Goal: Information Seeking & Learning: Learn about a topic

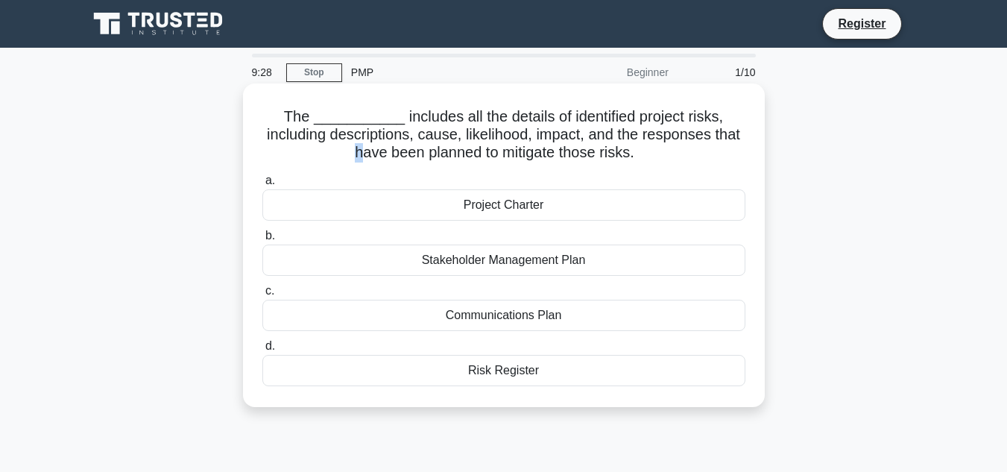
click at [349, 160] on h5 "The ___________ includes all the details of identified project risks, including…" at bounding box center [504, 134] width 486 height 55
click at [512, 265] on div "Stakeholder Management Plan" at bounding box center [503, 259] width 483 height 31
click at [262, 241] on input "b. Stakeholder Management Plan" at bounding box center [262, 236] width 0 height 10
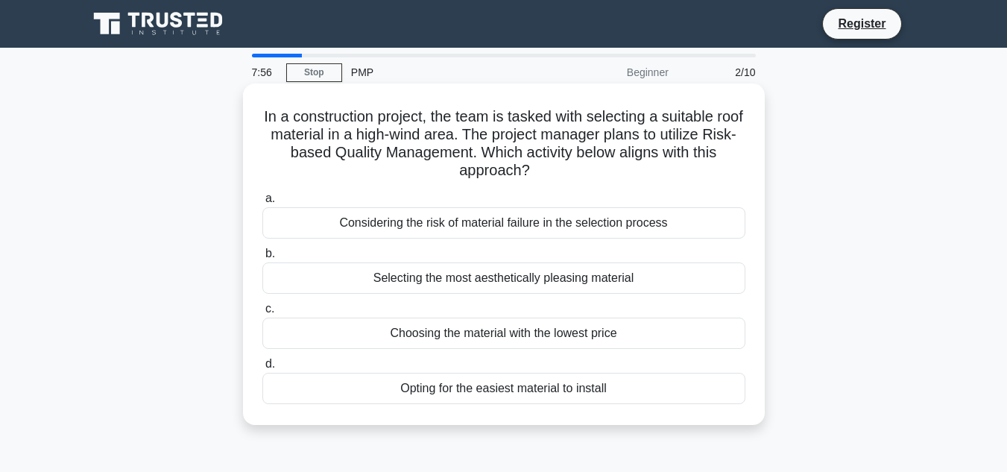
click at [401, 231] on div "Considering the risk of material failure in the selection process" at bounding box center [503, 222] width 483 height 31
click at [262, 203] on input "a. Considering the risk of material failure in the selection process" at bounding box center [262, 199] width 0 height 10
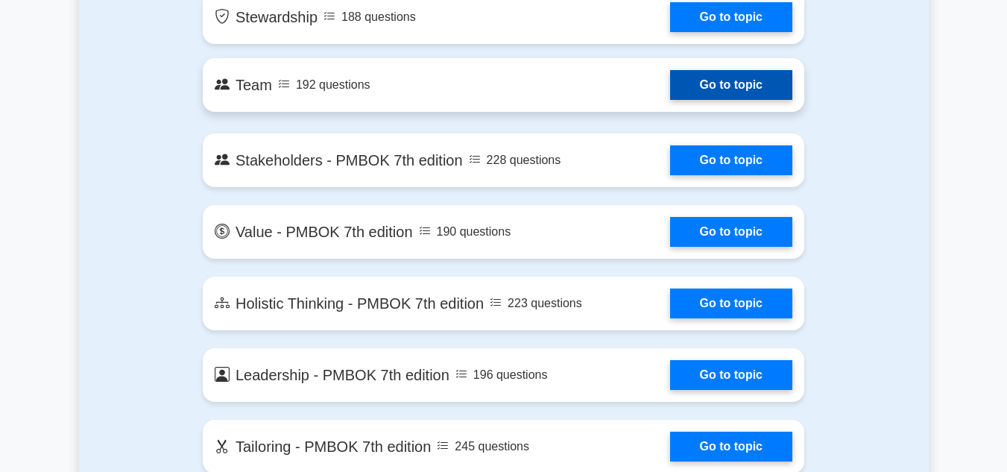
scroll to position [3055, 0]
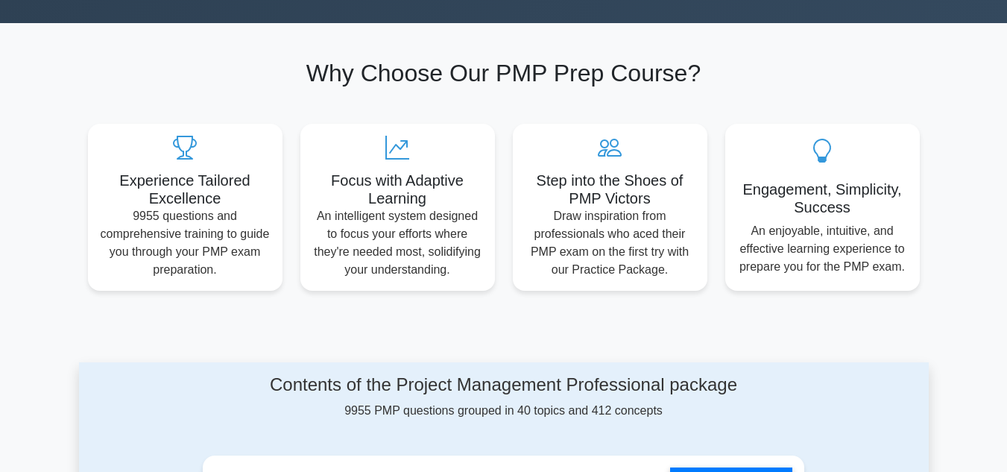
scroll to position [447, 0]
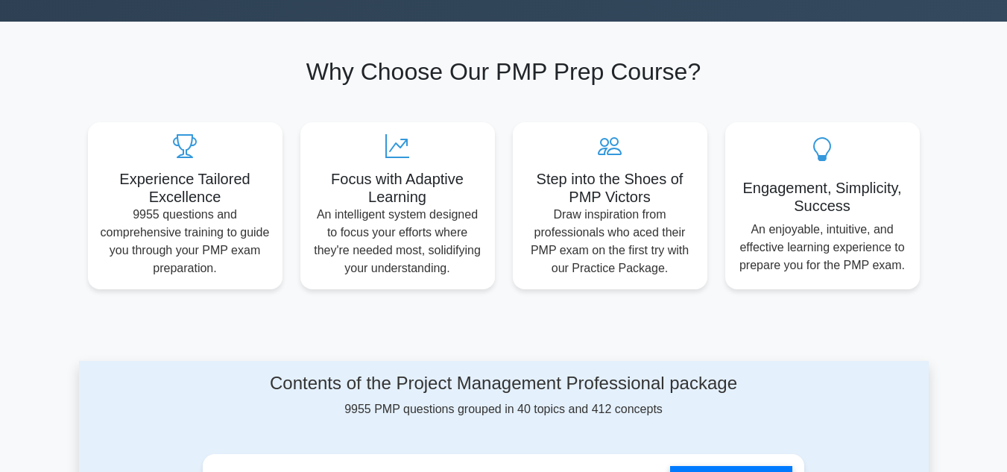
click at [234, 287] on div "Experience Tailored Excellence 9955 questions and comprehensive training to gui…" at bounding box center [185, 205] width 212 height 167
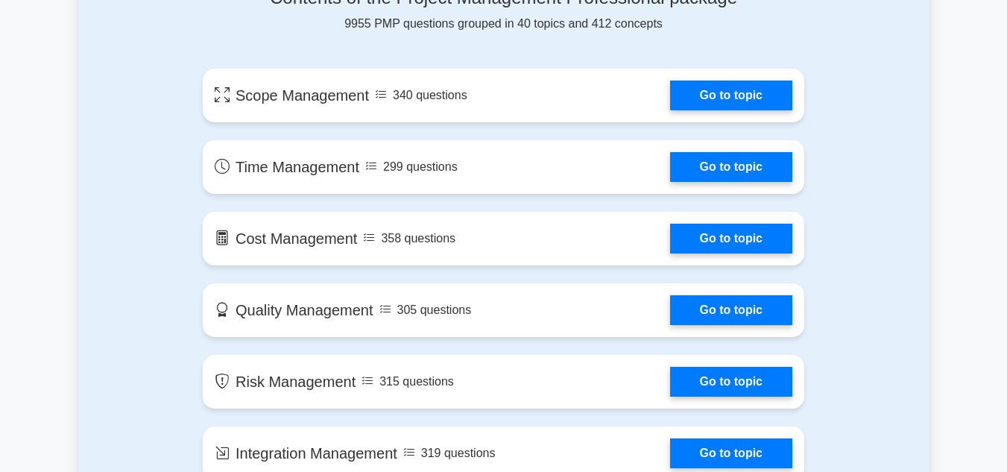
scroll to position [820, 0]
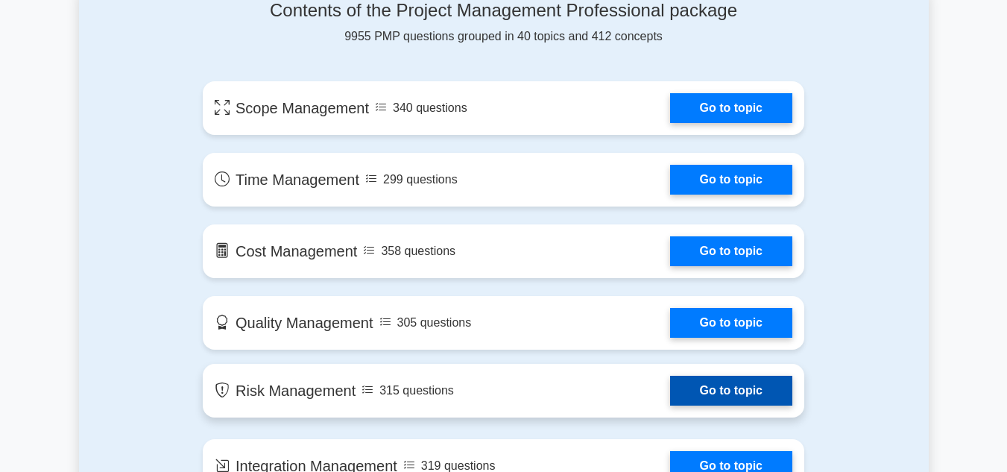
click at [722, 394] on link "Go to topic" at bounding box center [731, 391] width 122 height 30
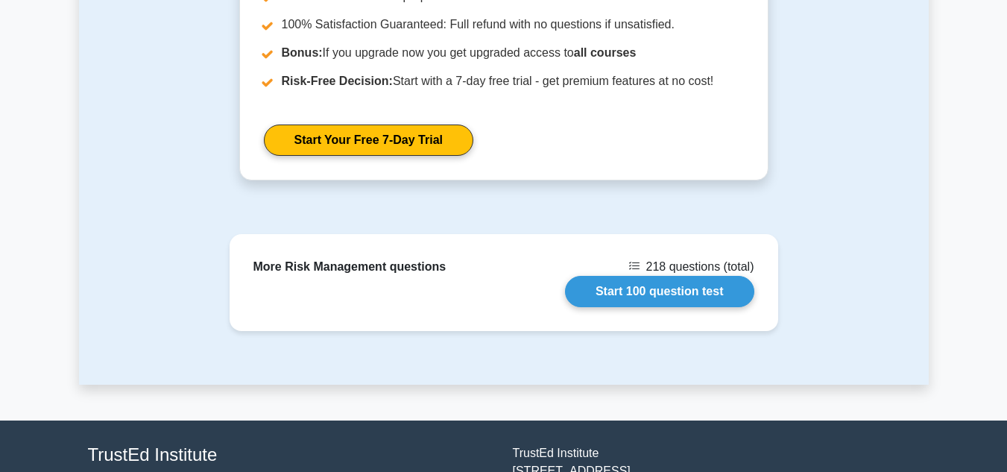
scroll to position [1493, 0]
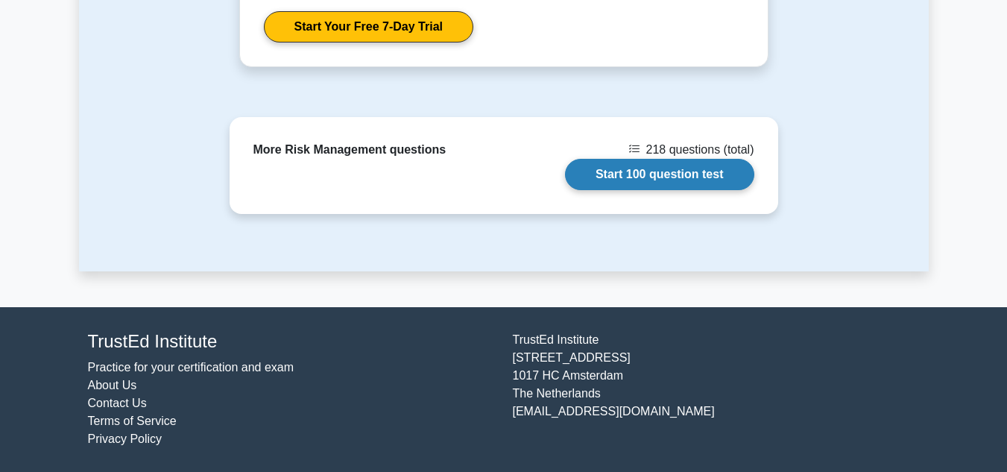
click at [587, 168] on link "Start 100 question test" at bounding box center [659, 174] width 189 height 31
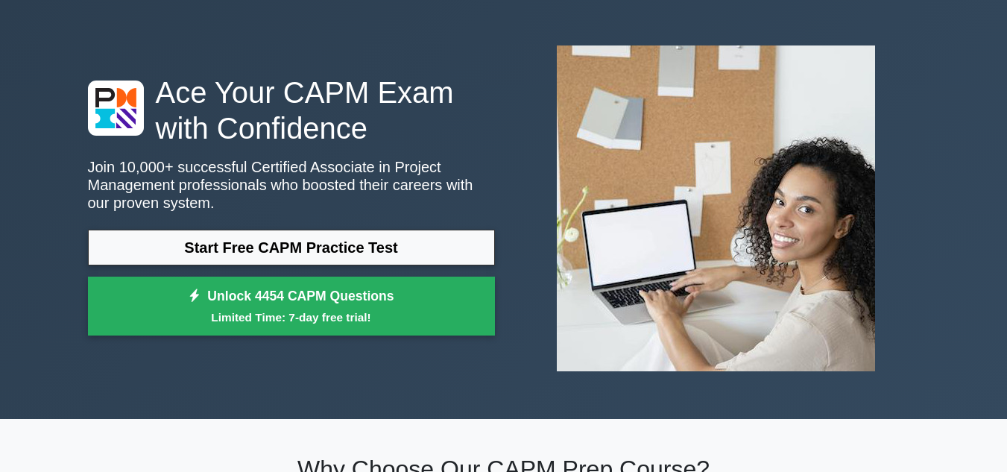
scroll to position [75, 0]
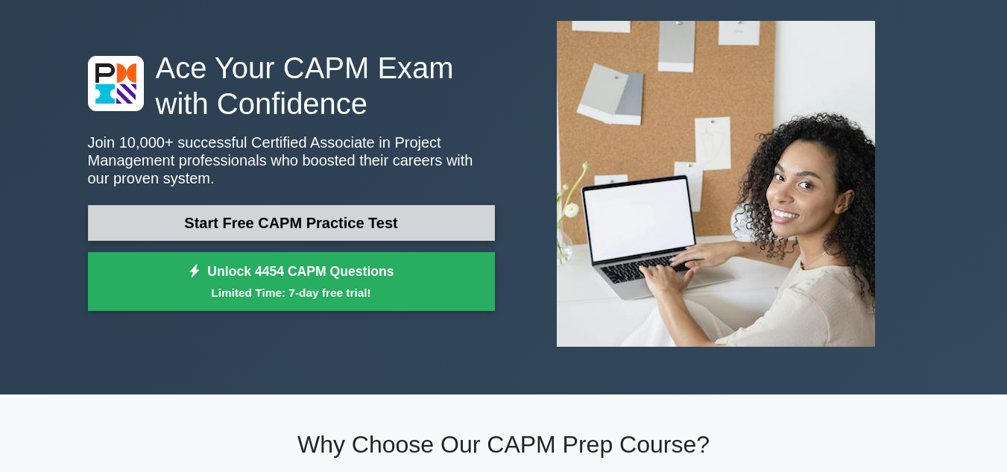
click at [384, 226] on link "Start Free CAPM Practice Test" at bounding box center [291, 223] width 407 height 36
